Goal: Check status: Check status

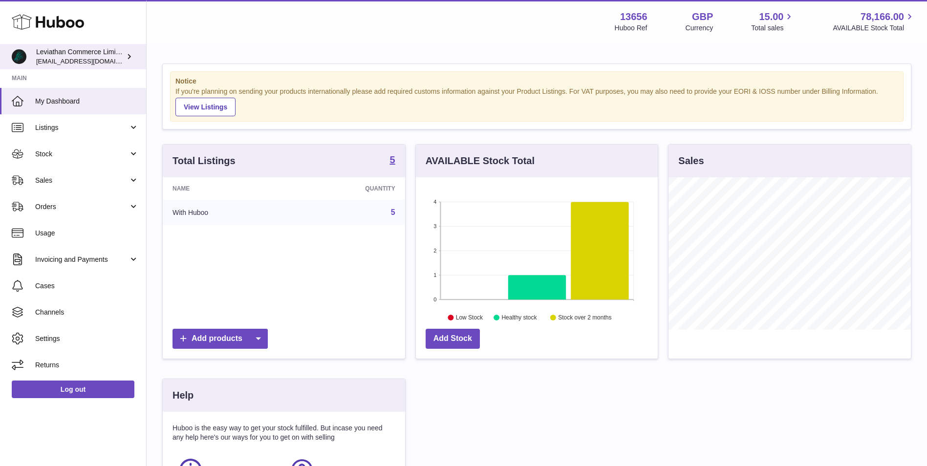
scroll to position [152, 242]
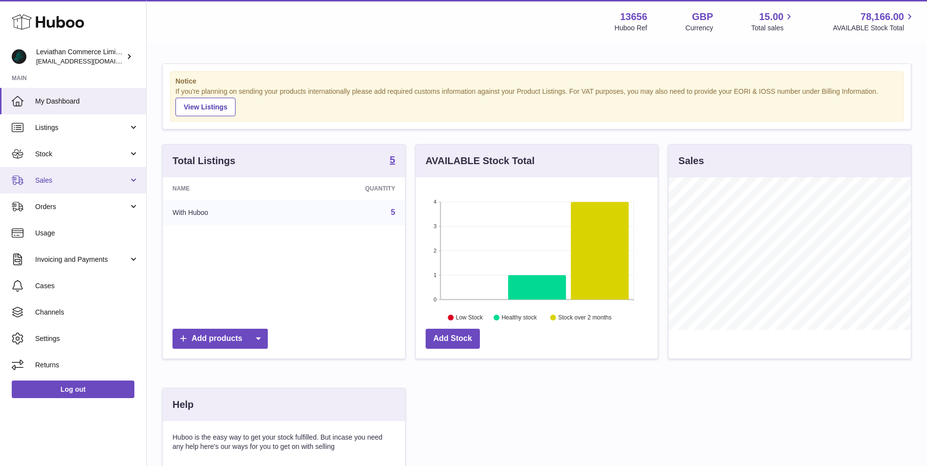
click at [76, 183] on span "Sales" at bounding box center [81, 180] width 93 height 9
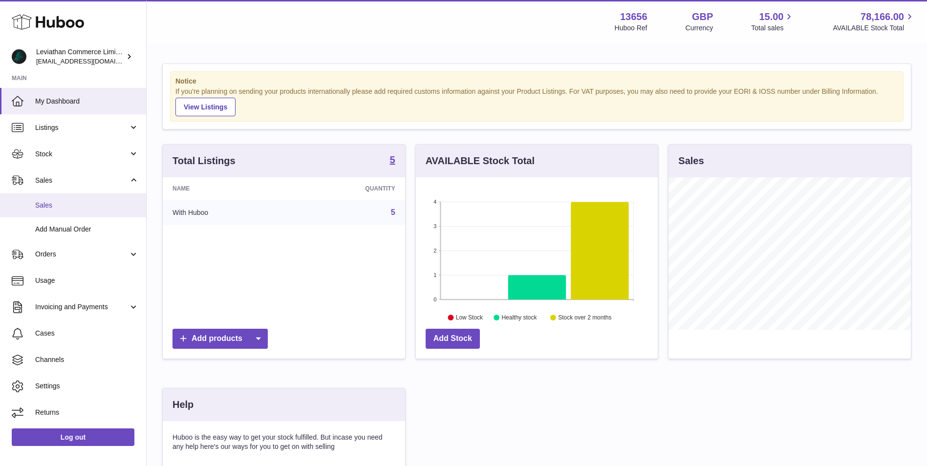
click at [103, 213] on link "Sales" at bounding box center [73, 205] width 146 height 24
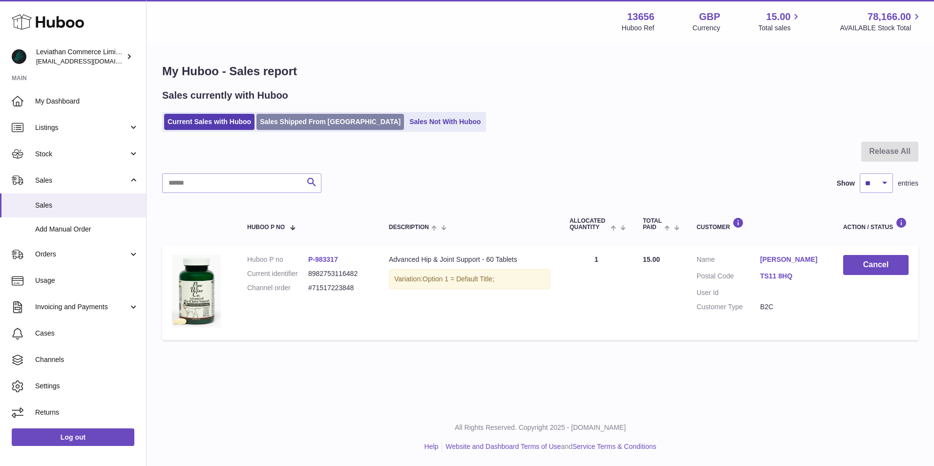
click at [314, 115] on link "Sales Shipped From [GEOGRAPHIC_DATA]" at bounding box center [330, 122] width 148 height 16
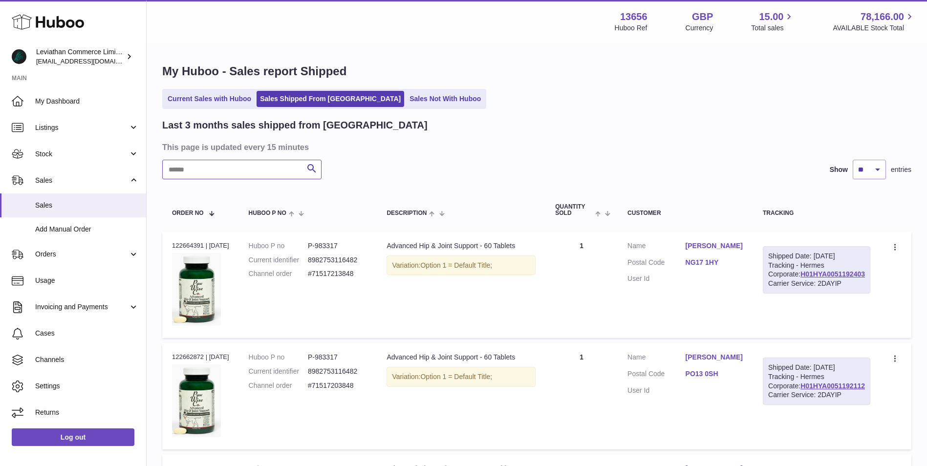
click at [246, 168] on input "text" at bounding box center [241, 170] width 159 height 20
paste input "**********"
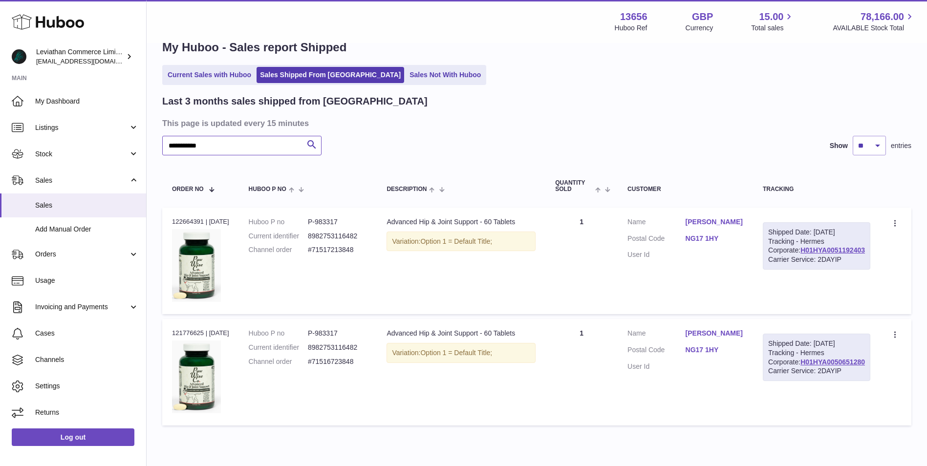
scroll to position [65, 0]
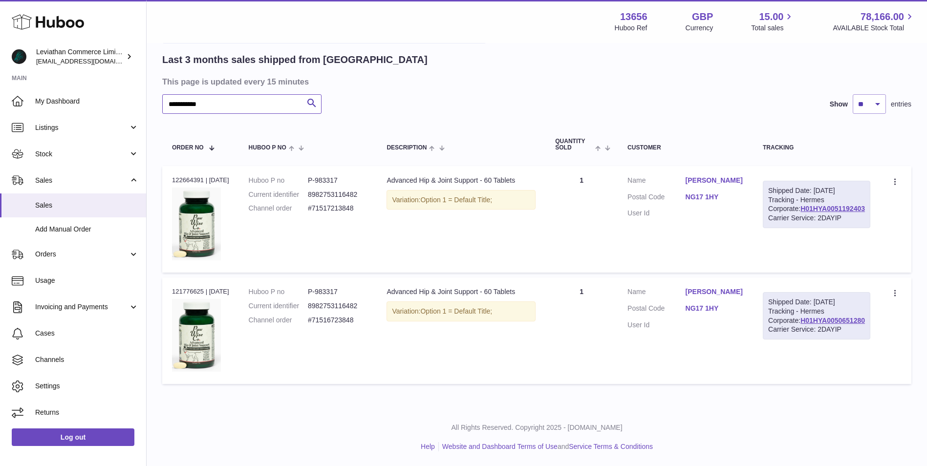
type input "**********"
drag, startPoint x: 353, startPoint y: 207, endPoint x: 311, endPoint y: 207, distance: 42.0
click at [311, 207] on dl "Huboo P no P-983317 Current identifier 8982753116482 Channel order #71517213848" at bounding box center [308, 197] width 119 height 43
drag, startPoint x: 311, startPoint y: 207, endPoint x: 321, endPoint y: 206, distance: 10.3
copy dl "#71517213848"
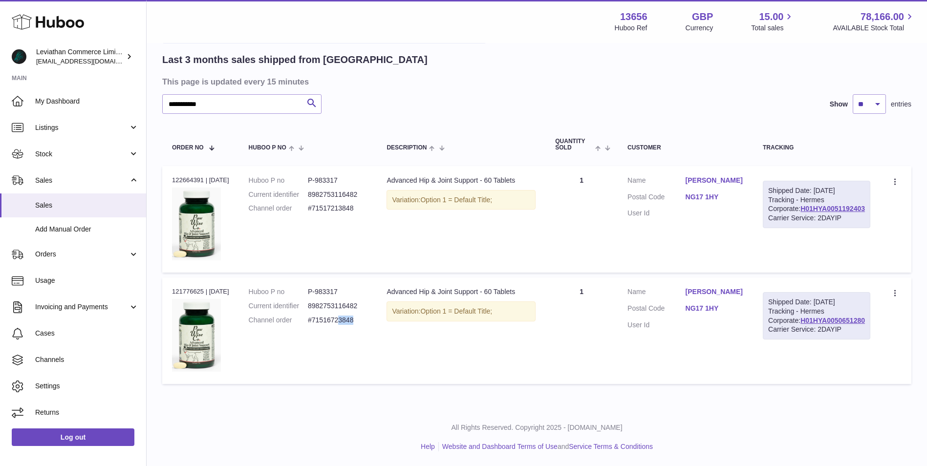
drag, startPoint x: 373, startPoint y: 320, endPoint x: 345, endPoint y: 320, distance: 27.8
click at [345, 320] on dd "#71516723848" at bounding box center [337, 320] width 59 height 9
drag, startPoint x: 758, startPoint y: 290, endPoint x: 709, endPoint y: 288, distance: 48.9
click at [709, 288] on td "Customer Name Paul Cannon Postal Code NG17 1HY User Id" at bounding box center [685, 330] width 135 height 107
copy link "Paul Cannon"
